Goal: Find specific page/section: Find specific page/section

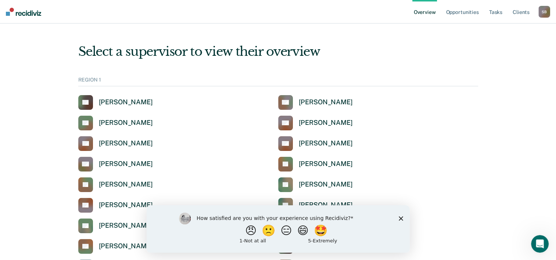
click at [402, 217] on polygon "Close survey" at bounding box center [400, 218] width 4 height 4
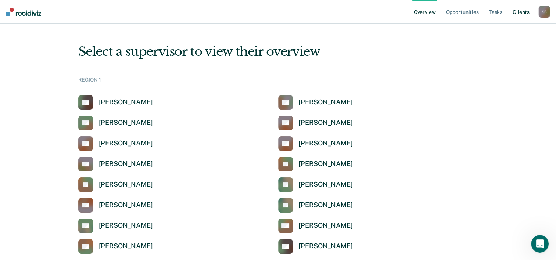
click at [521, 12] on link "Client s" at bounding box center [521, 12] width 20 height 24
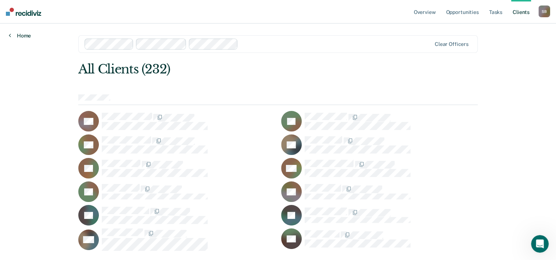
click at [21, 36] on link "Home" at bounding box center [20, 35] width 22 height 7
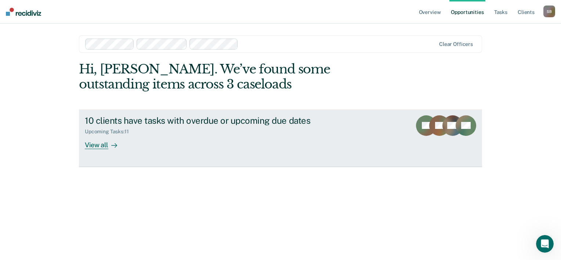
click at [96, 144] on div "View all" at bounding box center [105, 142] width 41 height 14
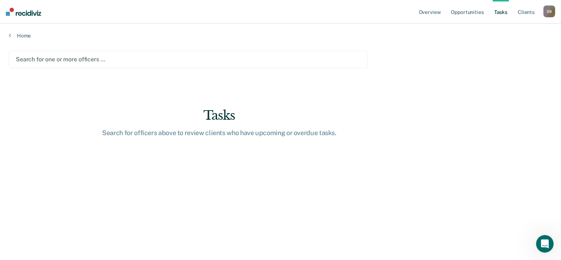
click at [24, 59] on div at bounding box center [188, 59] width 345 height 8
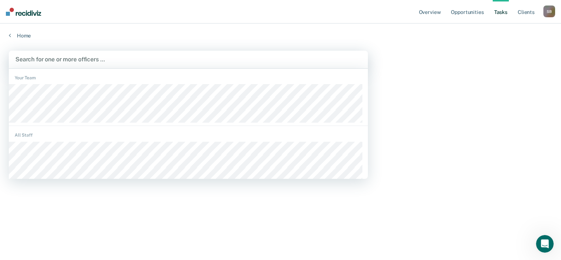
click at [32, 58] on div at bounding box center [188, 59] width 346 height 8
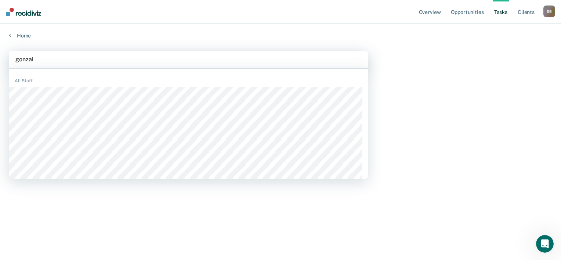
type input "gonzale"
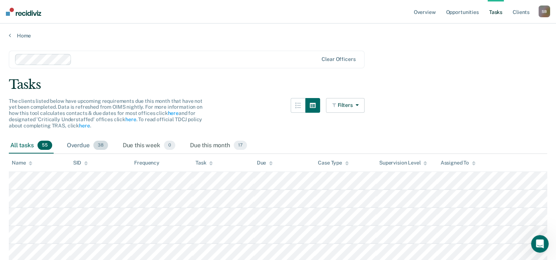
click at [87, 146] on div "Overdue 38" at bounding box center [87, 146] width 44 height 16
click at [134, 147] on div "Due this week 0" at bounding box center [148, 146] width 55 height 16
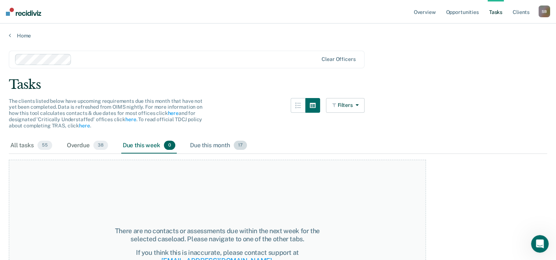
click at [194, 144] on div "Due this month 17" at bounding box center [218, 146] width 60 height 16
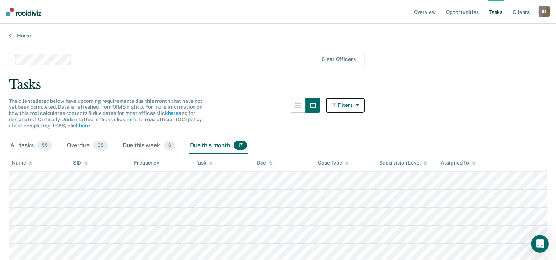
click at [357, 104] on icon "button" at bounding box center [355, 104] width 6 height 5
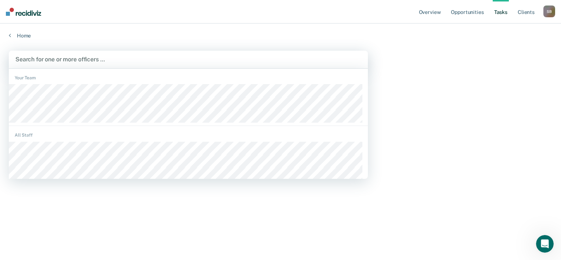
click at [55, 59] on div at bounding box center [188, 59] width 346 height 8
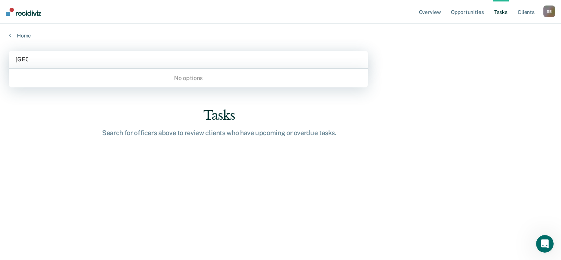
type input "kiel"
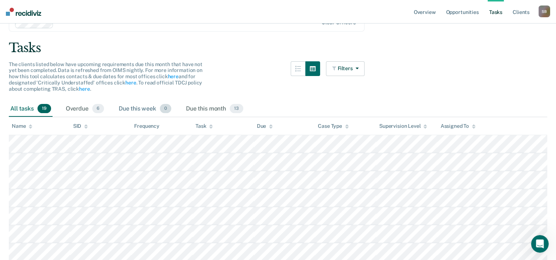
scroll to position [73, 0]
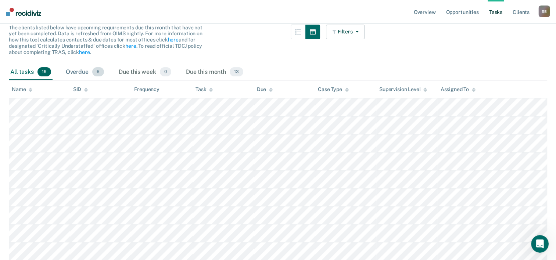
click at [76, 71] on div "Overdue 6" at bounding box center [84, 72] width 41 height 16
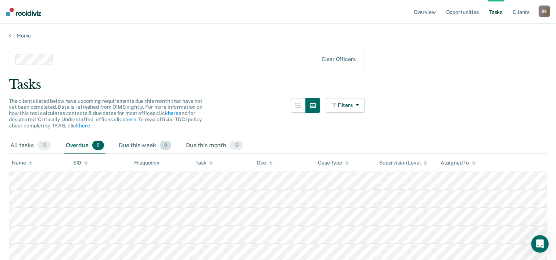
scroll to position [0, 0]
click at [423, 11] on link "Overview" at bounding box center [424, 12] width 25 height 24
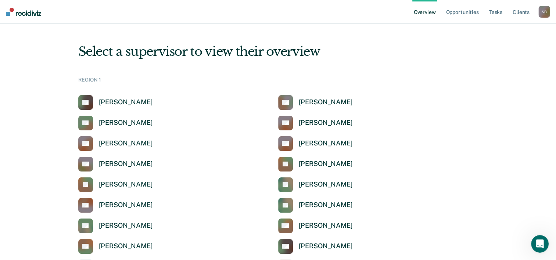
click at [102, 78] on div "REGION 1" at bounding box center [278, 82] width 400 height 10
click at [96, 80] on div "REGION 1" at bounding box center [278, 82] width 400 height 10
click at [178, 44] on div "Select a supervisor to view their overview" at bounding box center [278, 51] width 400 height 15
click at [471, 13] on link "Opportunities" at bounding box center [462, 12] width 36 height 24
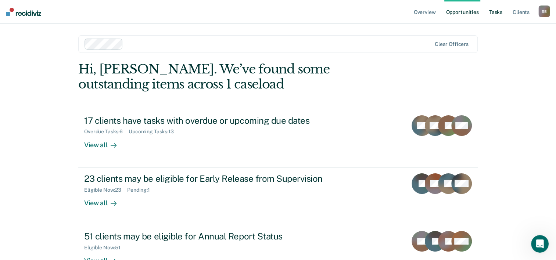
click at [494, 13] on link "Tasks" at bounding box center [495, 12] width 16 height 24
